Goal: Information Seeking & Learning: Learn about a topic

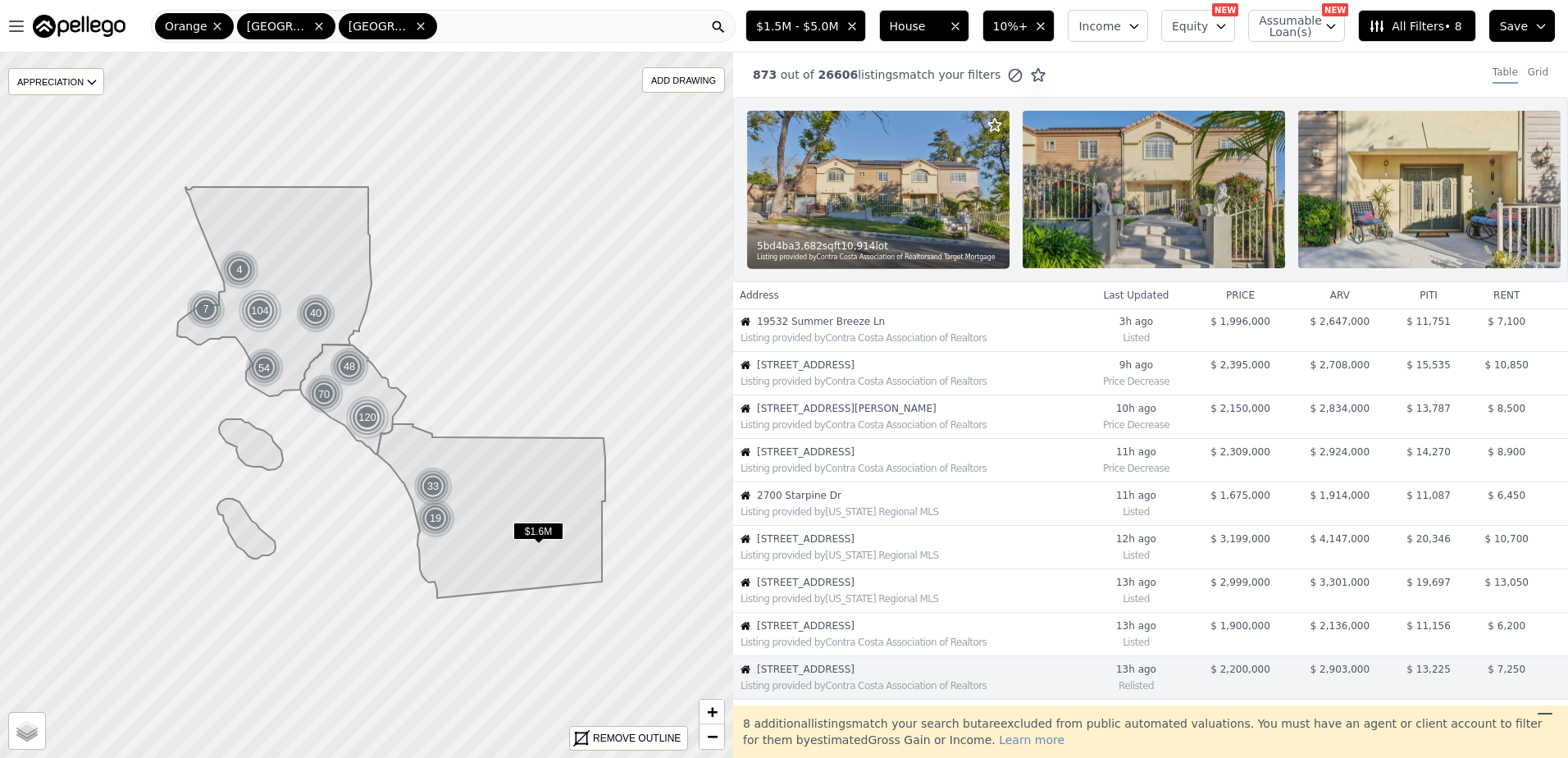
scroll to position [302, 0]
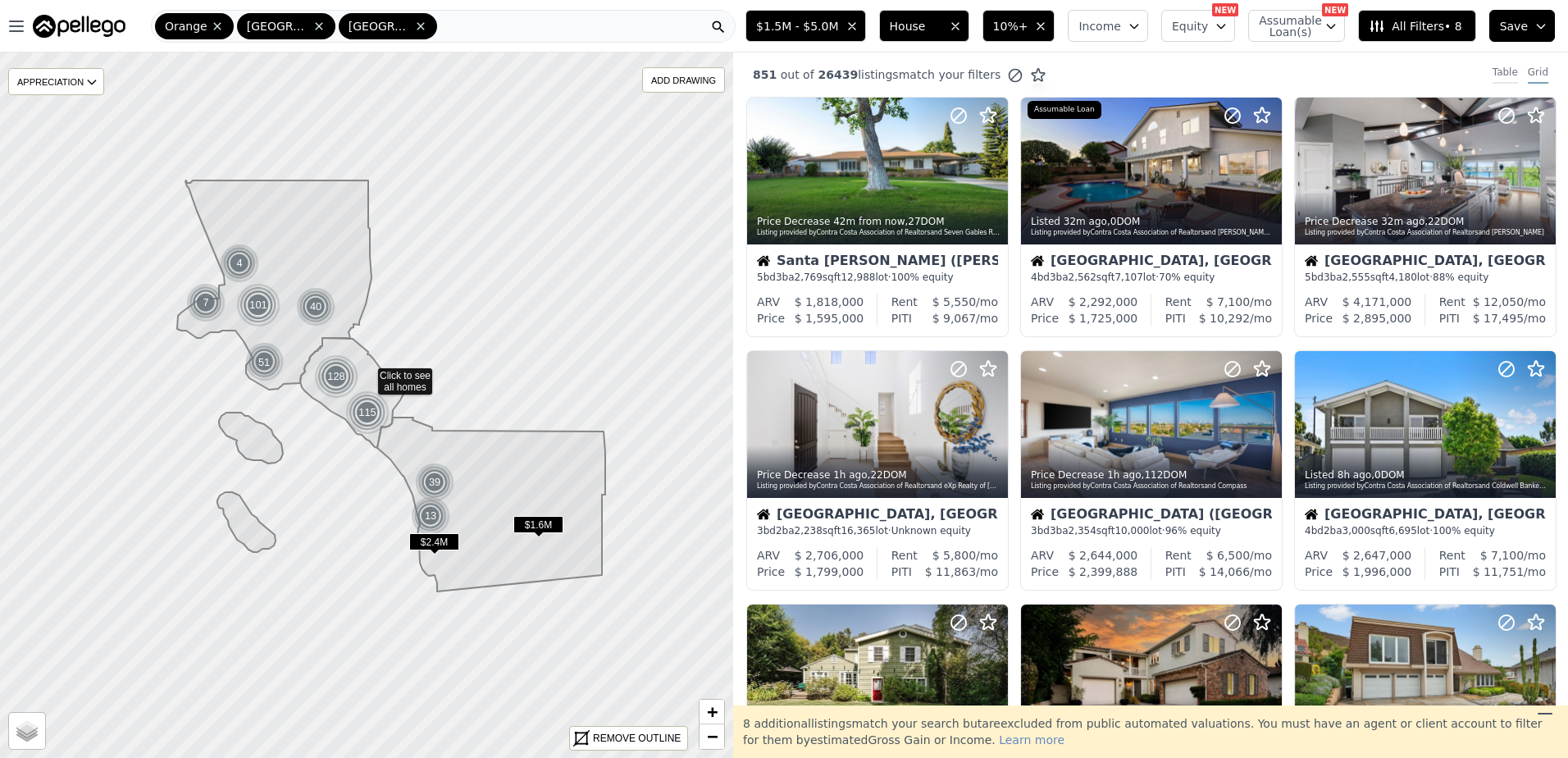
click at [1499, 68] on div "Table" at bounding box center [1506, 74] width 26 height 18
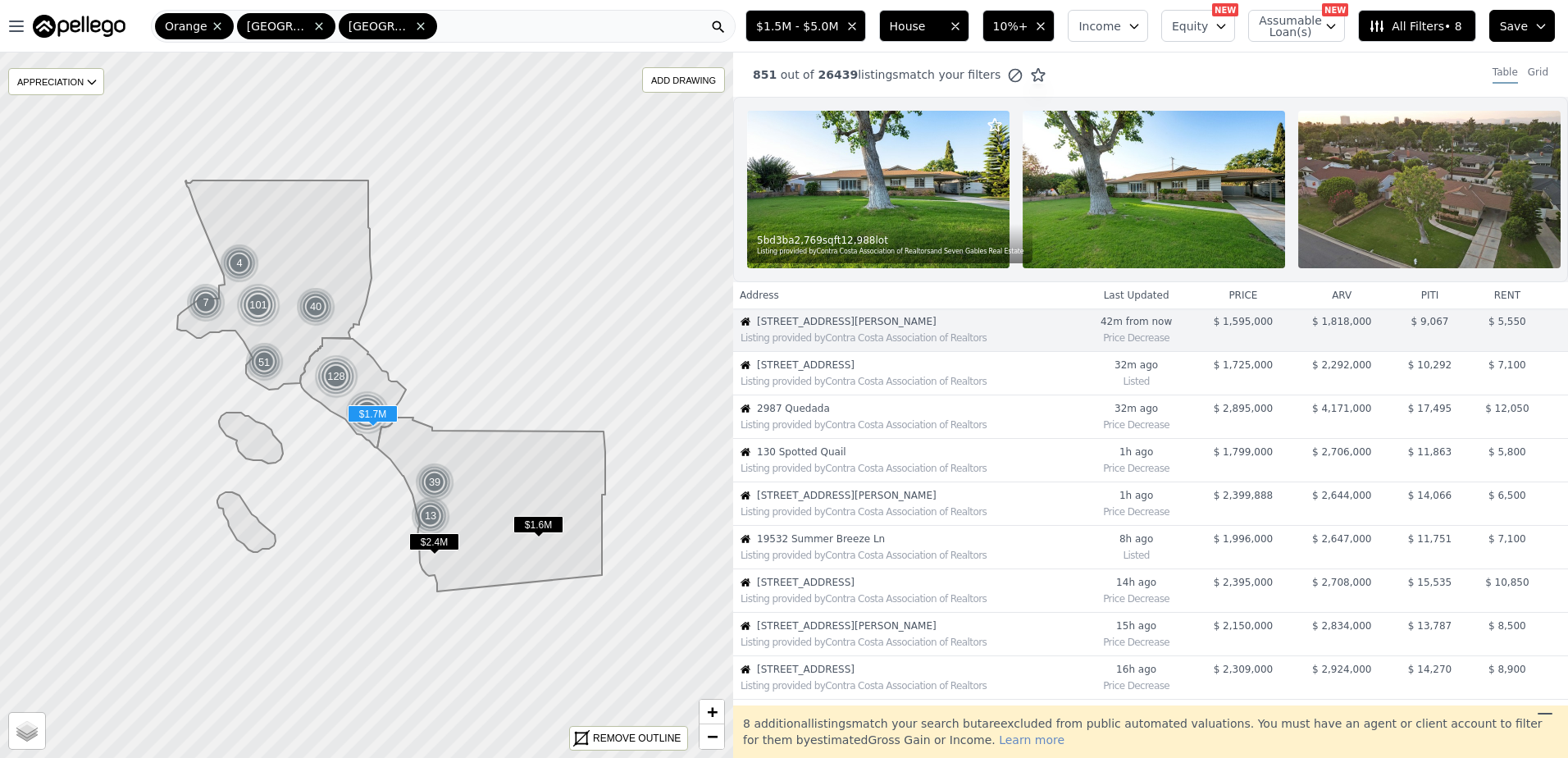
click at [874, 388] on div "Listing provided by Contra Costa Association of Realtors" at bounding box center [909, 380] width 337 height 13
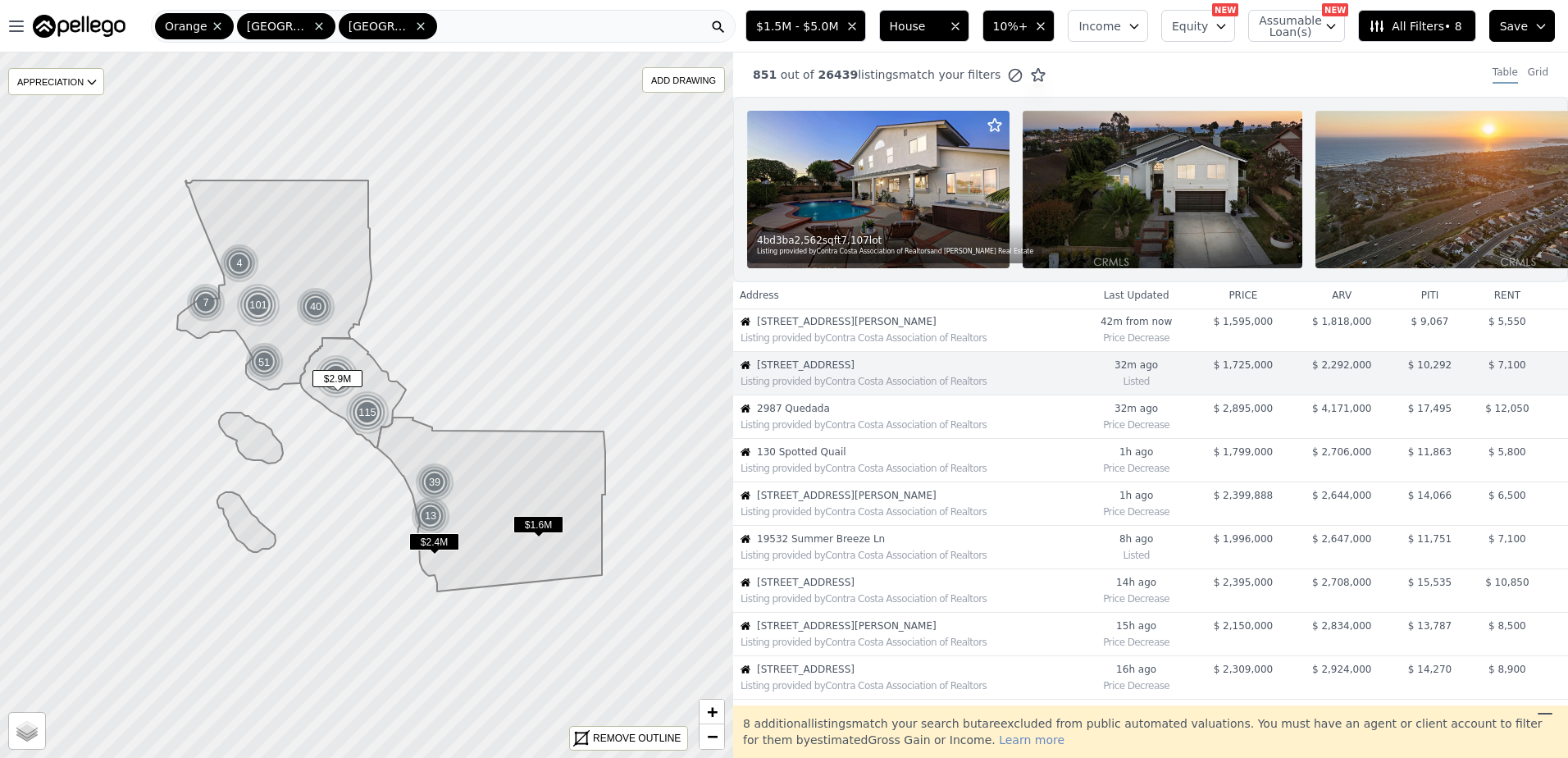
click at [843, 415] on span "2987 Quedada" at bounding box center [917, 408] width 321 height 13
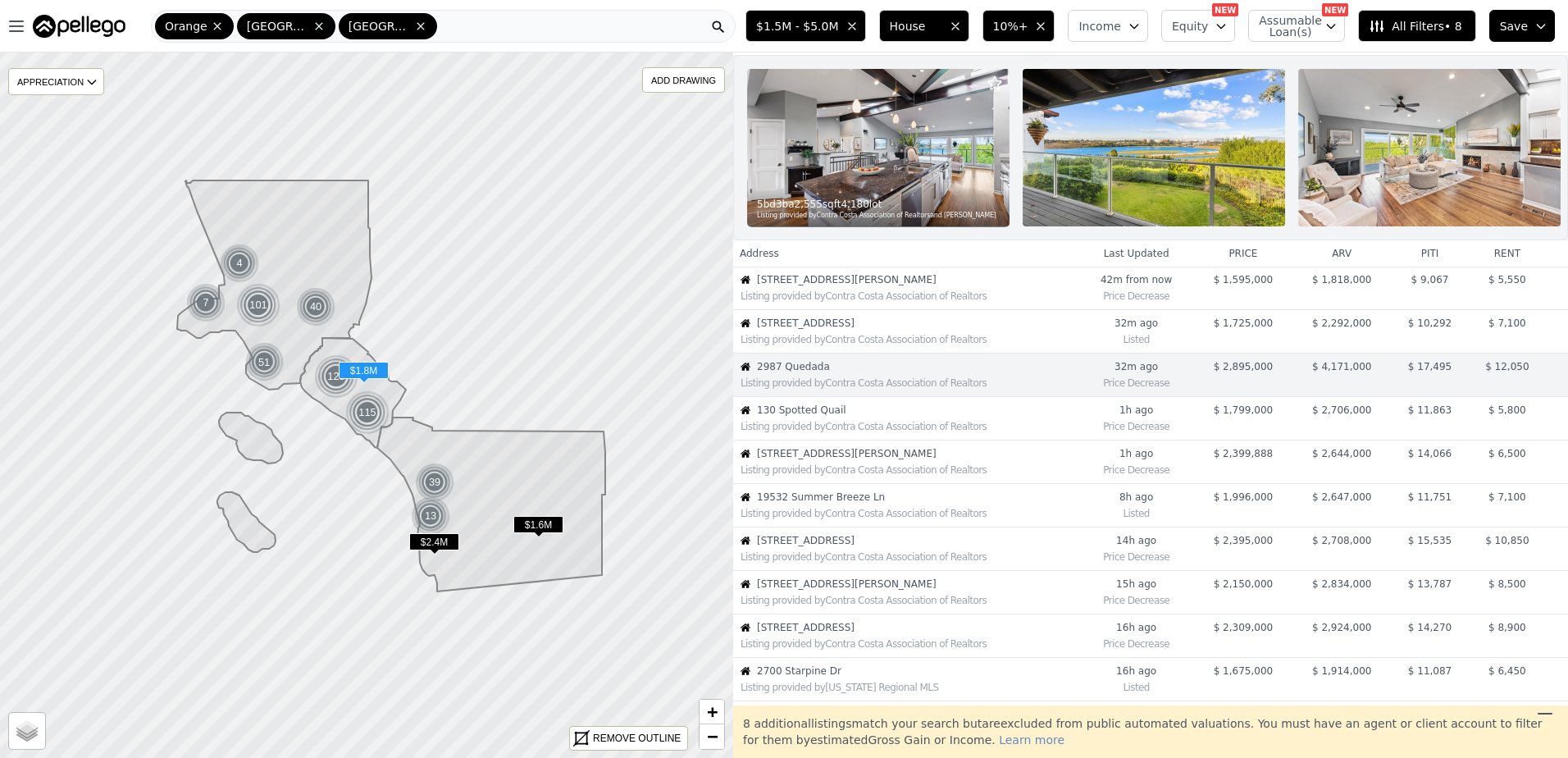
click at [838, 430] on div "Listing provided by Contra Costa Association of Realtors" at bounding box center [905, 425] width 344 height 17
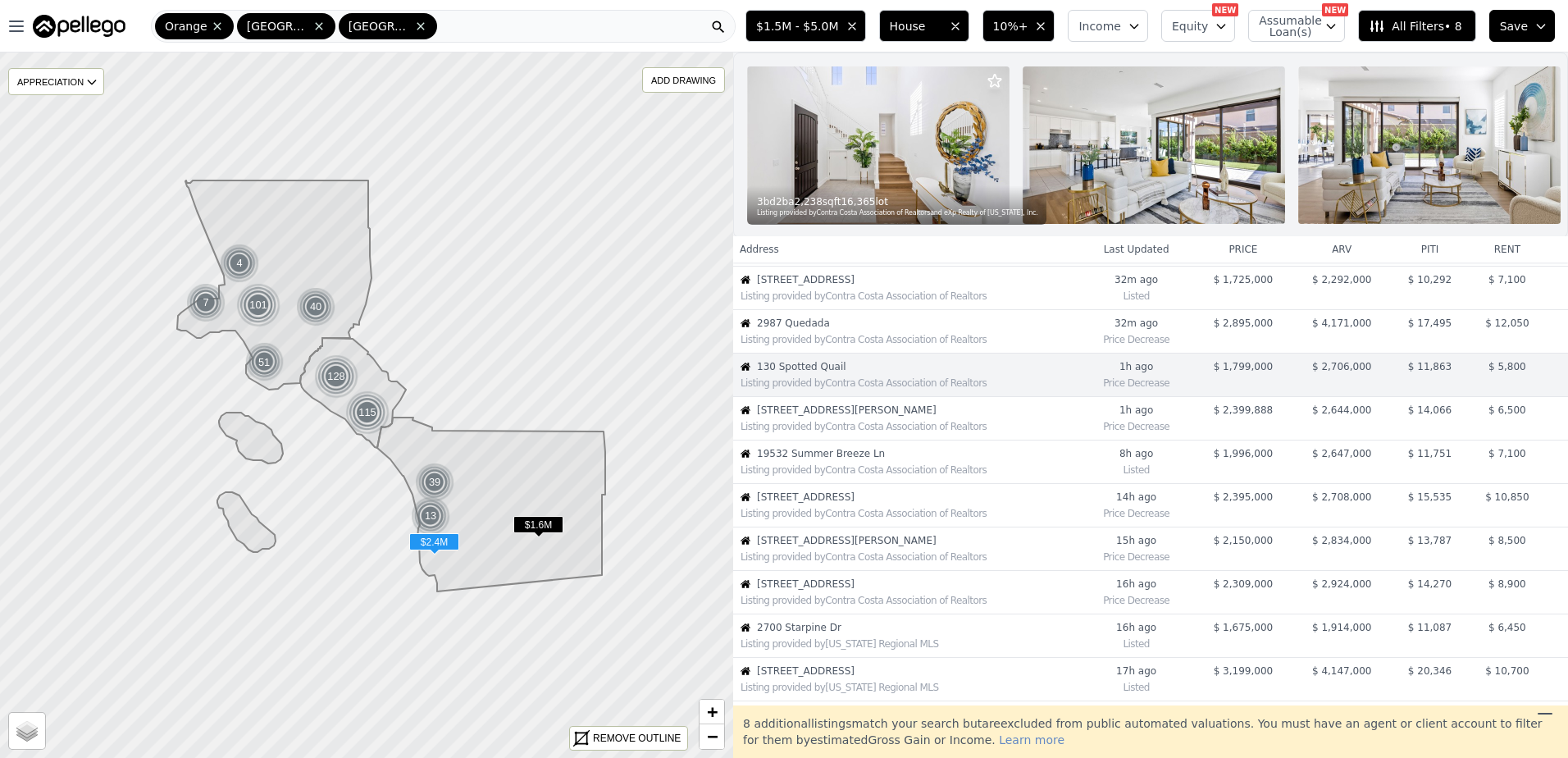
click at [831, 433] on div "Listing provided by Contra Costa Association of Realtors" at bounding box center [909, 426] width 337 height 13
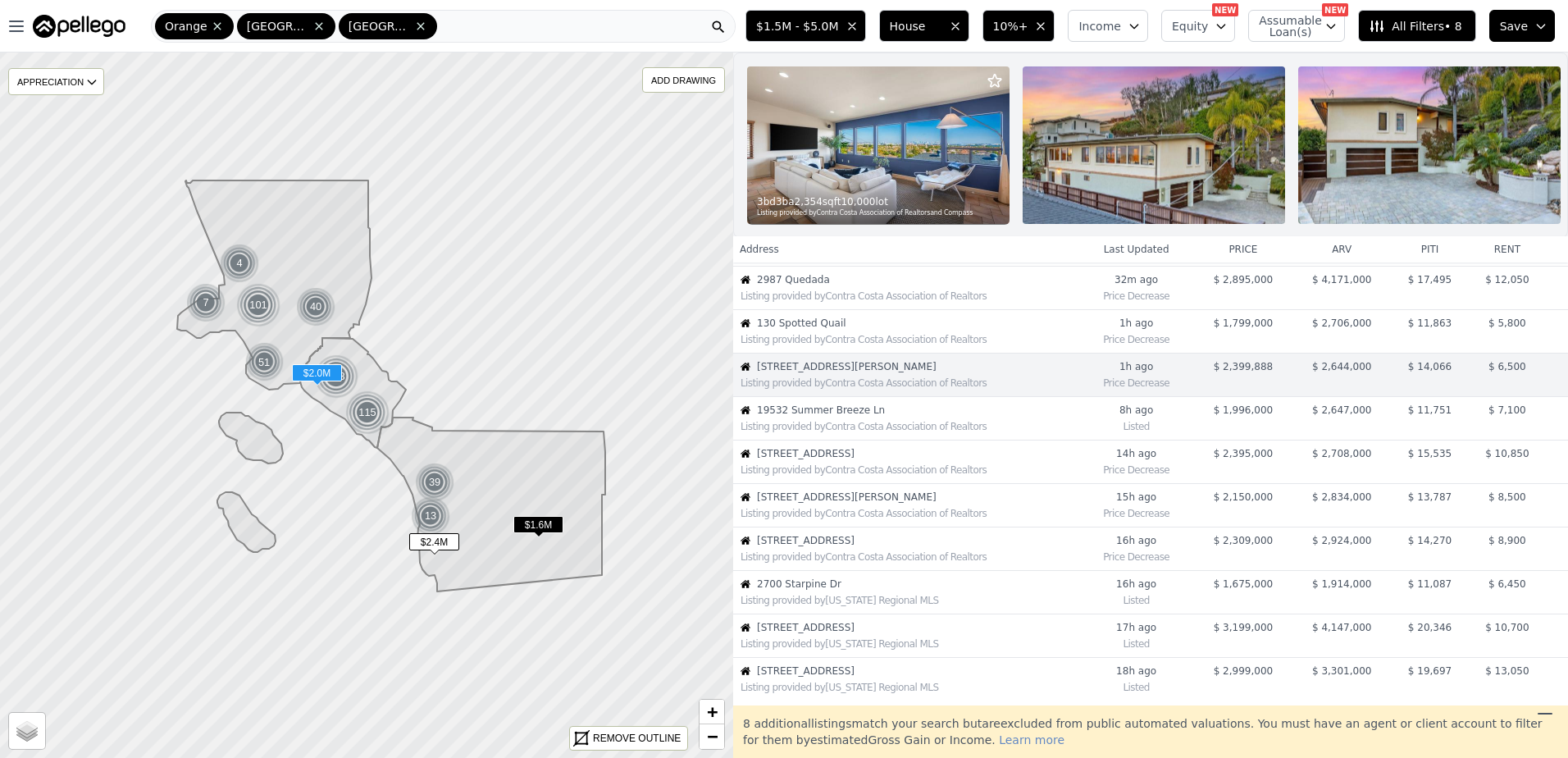
click at [831, 433] on div "Listing provided by Contra Costa Association of Realtors" at bounding box center [909, 426] width 337 height 13
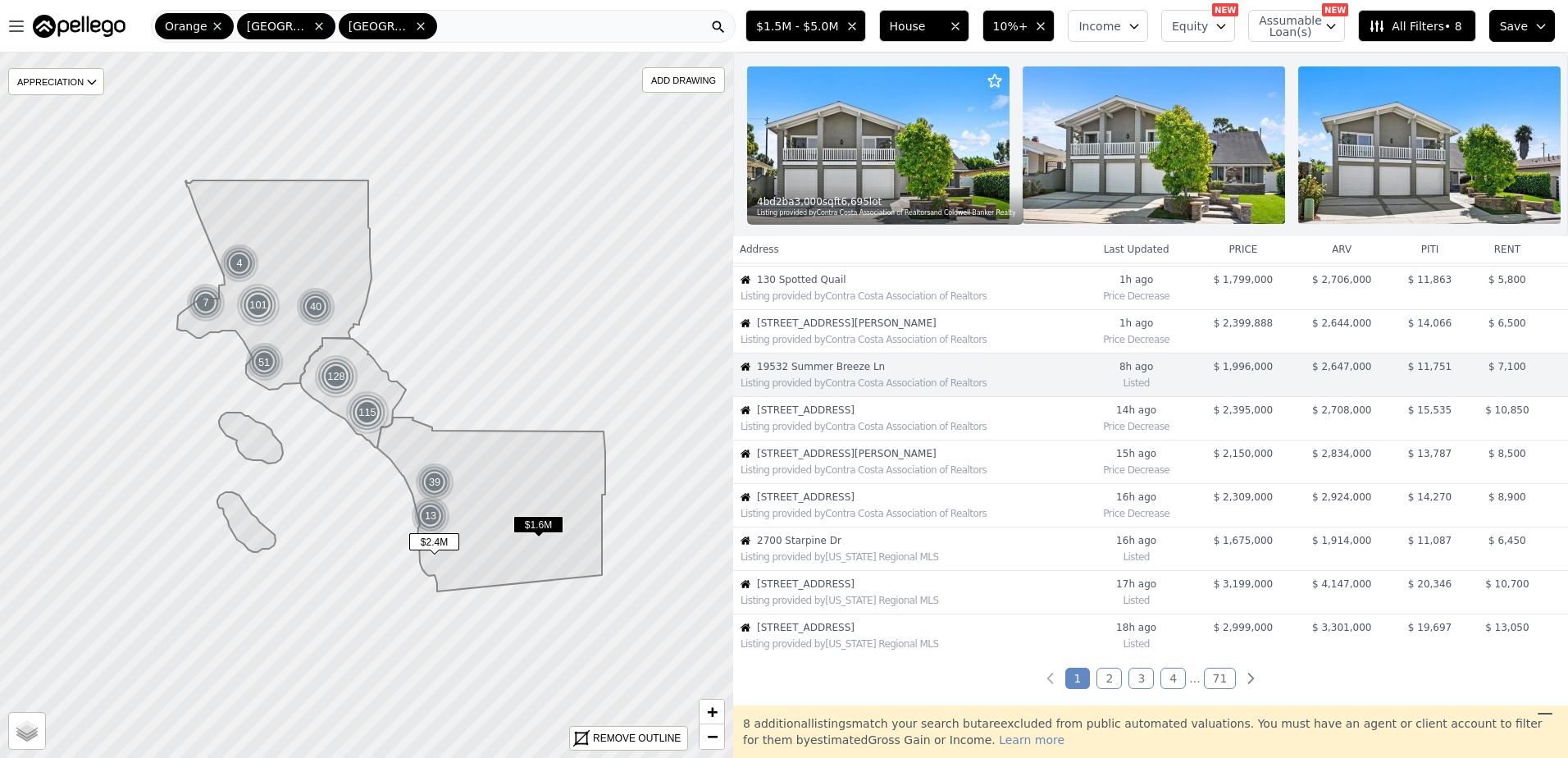
click at [822, 342] on div "Listing provided by Contra Costa Association of Realtors" at bounding box center [905, 338] width 344 height 17
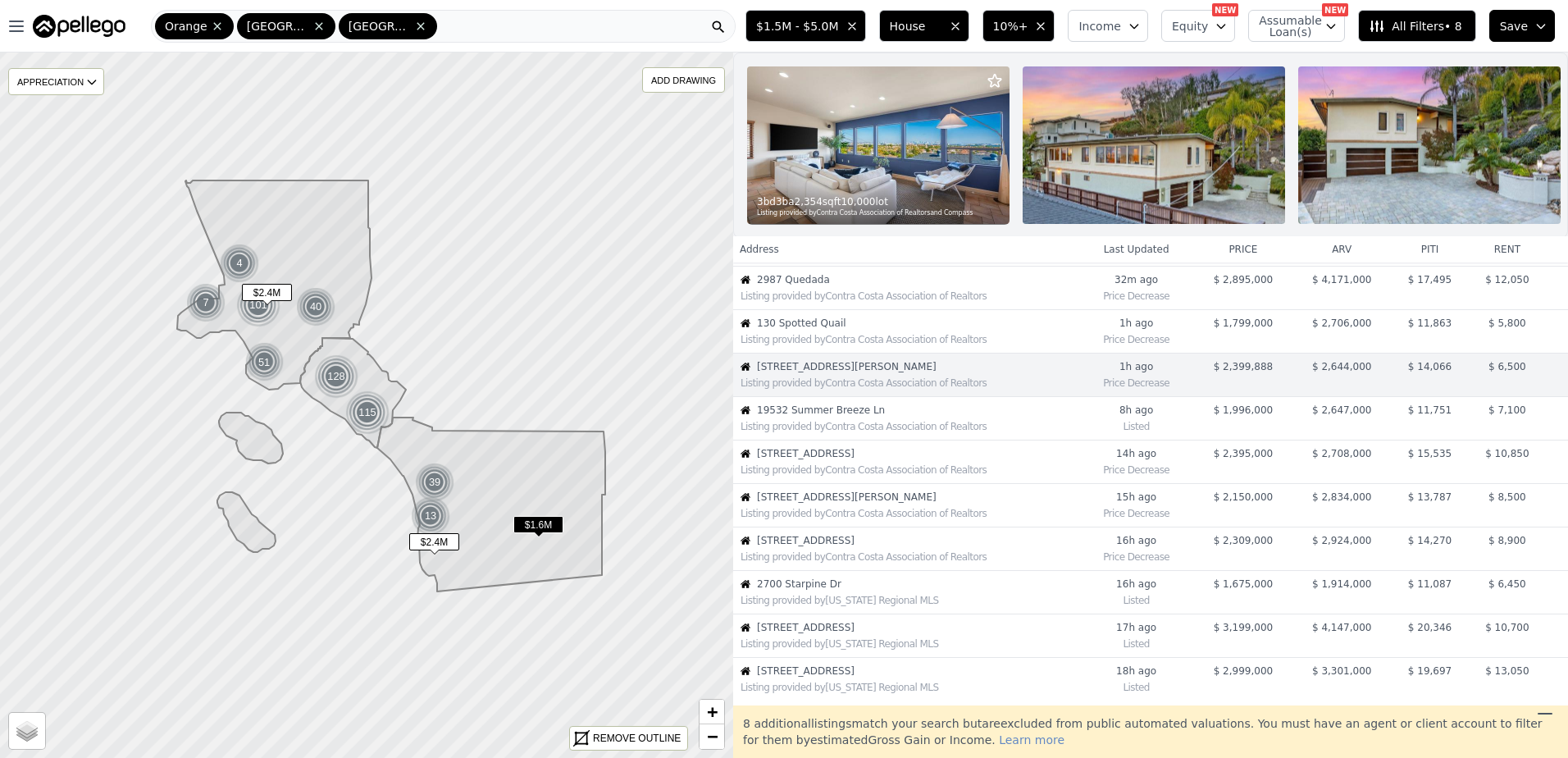
click at [826, 460] on span "[STREET_ADDRESS]" at bounding box center [917, 453] width 321 height 13
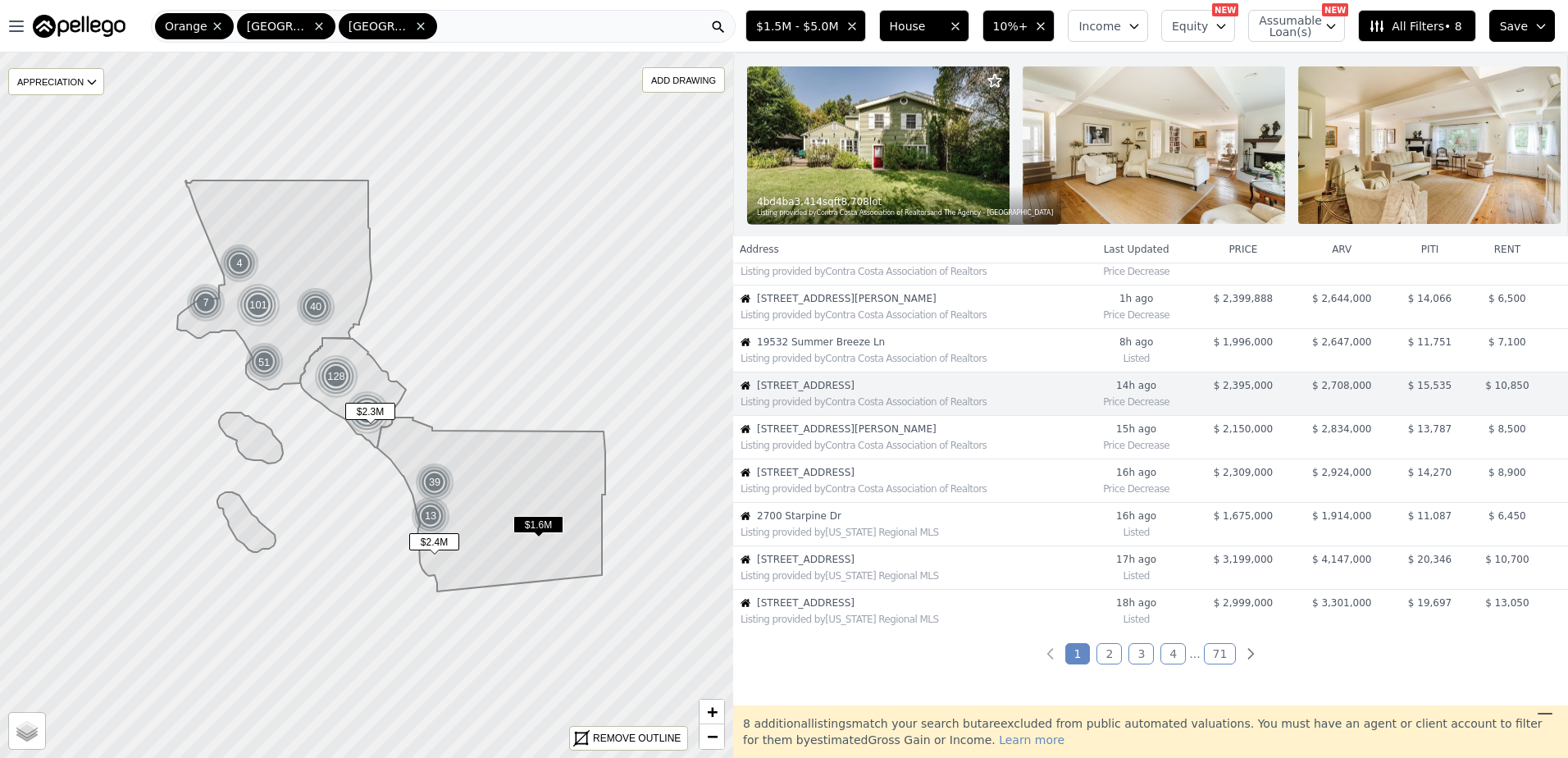
scroll to position [216, 0]
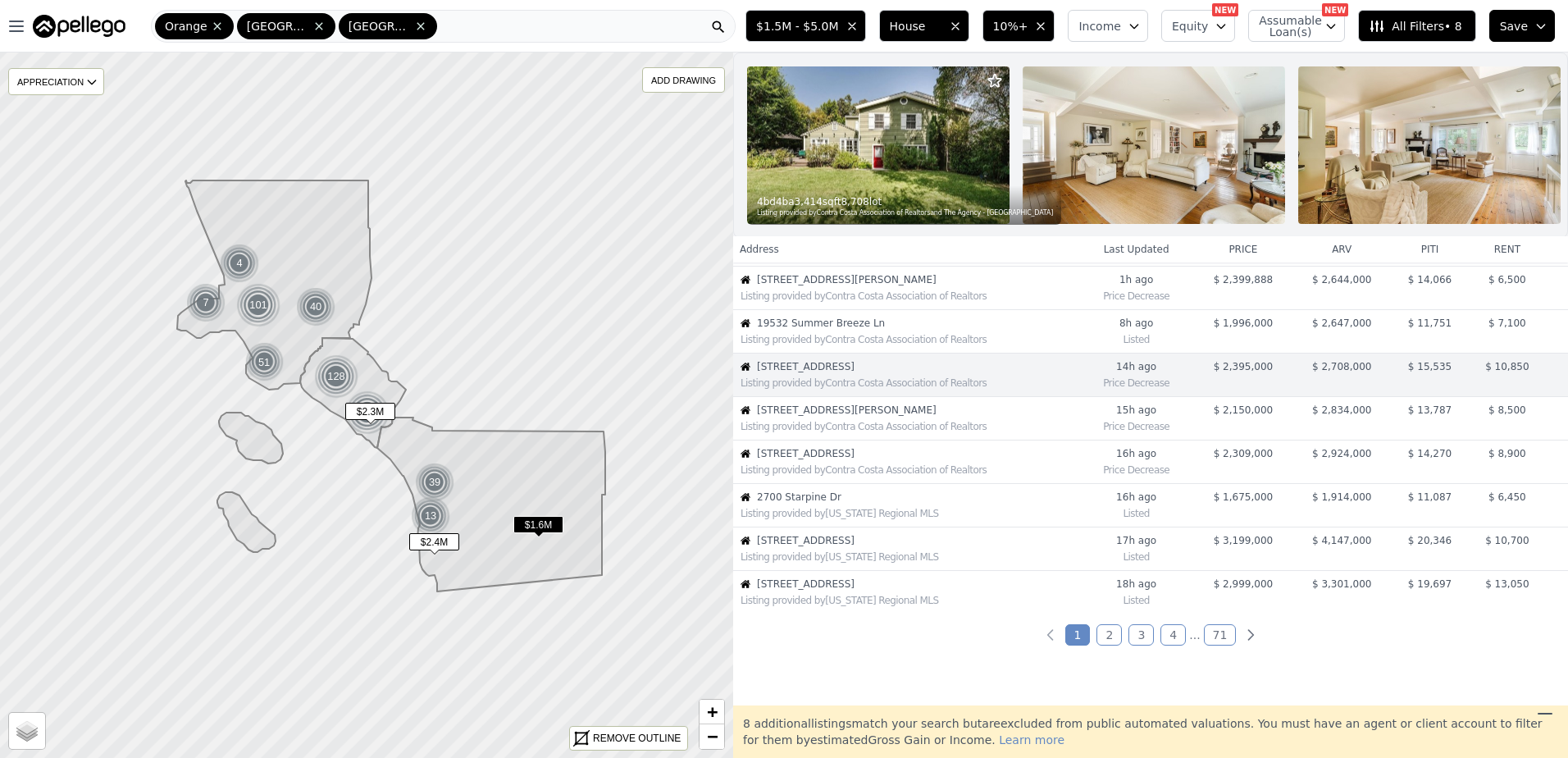
click at [826, 460] on span "[STREET_ADDRESS]" at bounding box center [917, 453] width 321 height 13
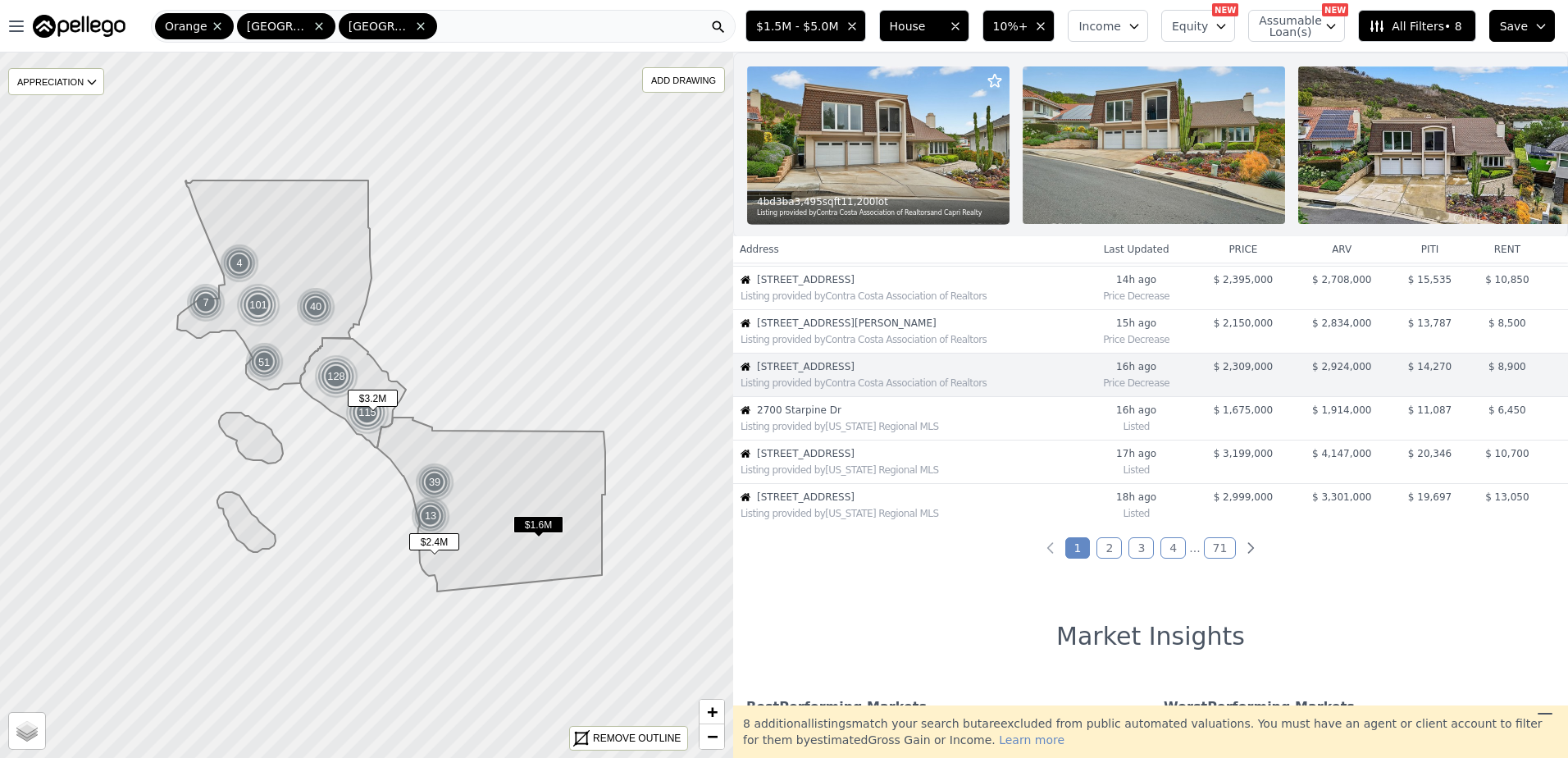
click at [826, 460] on span "[STREET_ADDRESS]" at bounding box center [917, 453] width 321 height 13
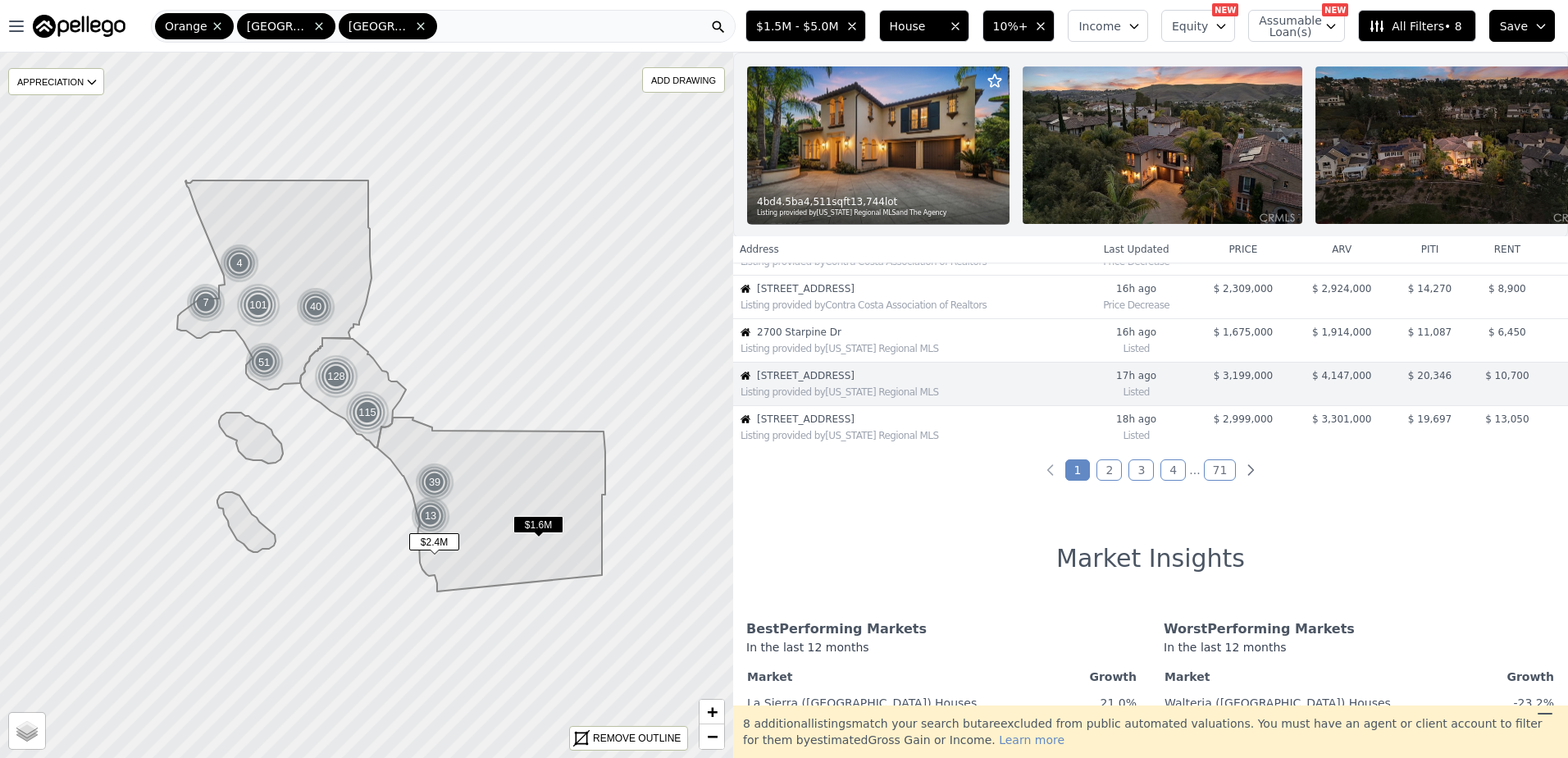
scroll to position [389, 0]
